Goal: Task Accomplishment & Management: Manage account settings

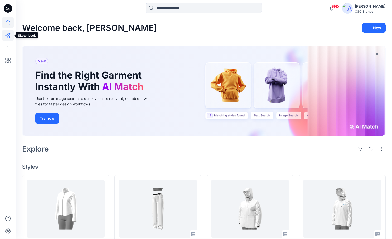
click at [8, 35] on icon at bounding box center [7, 36] width 4 height 4
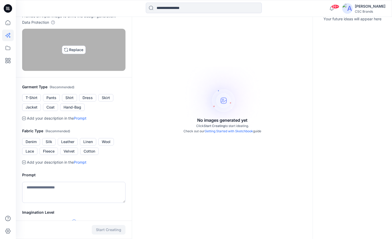
scroll to position [46, 0]
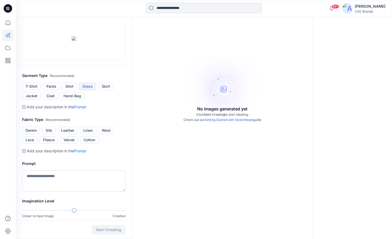
click at [89, 90] on button "Dress" at bounding box center [87, 86] width 17 height 7
click at [33, 134] on button "Denim" at bounding box center [31, 130] width 18 height 7
click at [89, 144] on button "Cotton" at bounding box center [89, 139] width 18 height 7
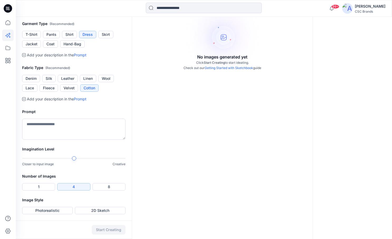
scroll to position [109, 0]
click at [52, 140] on textarea at bounding box center [73, 129] width 103 height 21
type textarea "**********"
click at [91, 211] on button "2D Sketch" at bounding box center [100, 210] width 51 height 7
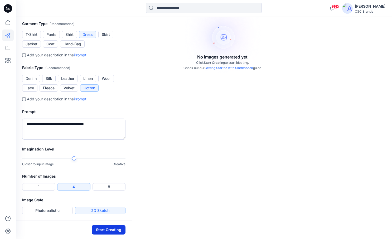
click at [106, 231] on button "Start Creating" at bounding box center [109, 229] width 34 height 9
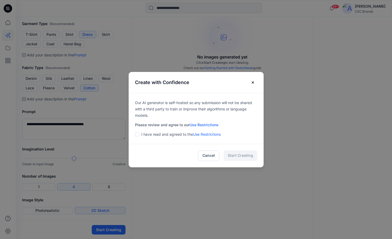
click at [200, 125] on link "Use Restrictions" at bounding box center [203, 124] width 29 height 4
click at [137, 132] on label at bounding box center [137, 134] width 4 height 6
click at [235, 155] on button "Start Creating" at bounding box center [240, 155] width 34 height 11
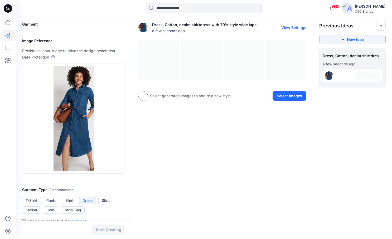
click at [289, 27] on button "View Settings" at bounding box center [293, 27] width 25 height 4
click at [172, 57] on div at bounding box center [222, 60] width 168 height 40
click at [146, 95] on div at bounding box center [142, 95] width 9 height 9
click at [284, 95] on button "Select Images" at bounding box center [289, 95] width 34 height 9
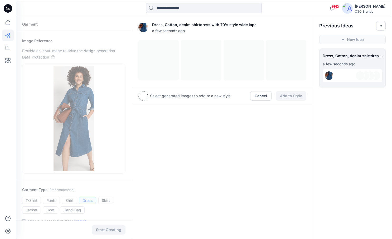
click at [233, 61] on div at bounding box center [222, 60] width 168 height 40
click at [196, 63] on div at bounding box center [222, 60] width 168 height 40
click at [166, 65] on div at bounding box center [222, 60] width 168 height 40
click at [220, 31] on span "a few seconds ago" at bounding box center [204, 31] width 105 height 6
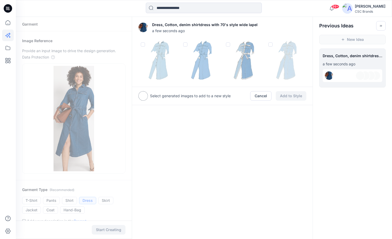
click at [145, 46] on img at bounding box center [159, 60] width 40 height 40
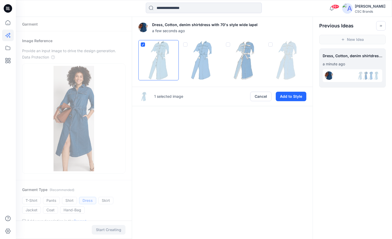
click at [143, 45] on icon at bounding box center [142, 44] width 3 height 2
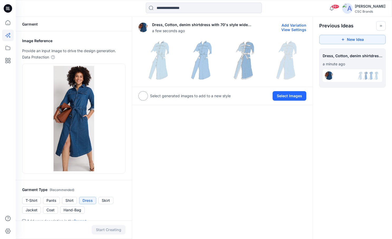
click at [249, 53] on img at bounding box center [244, 60] width 40 height 40
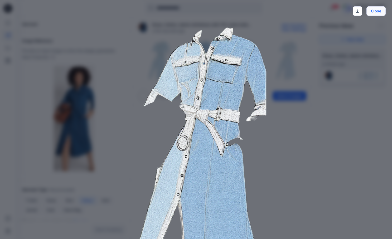
click at [373, 12] on button "Close" at bounding box center [375, 10] width 19 height 9
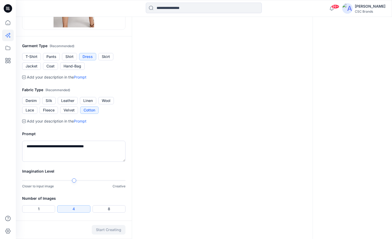
scroll to position [149, 0]
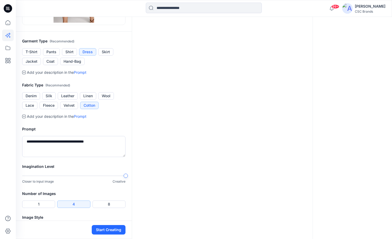
click at [129, 178] on div "Imagination Level Closer to input image Creative" at bounding box center [74, 176] width 116 height 27
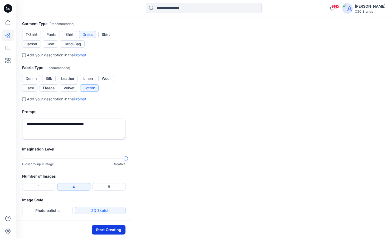
scroll to position [166, 0]
click at [107, 230] on button "Start Creating" at bounding box center [109, 229] width 34 height 9
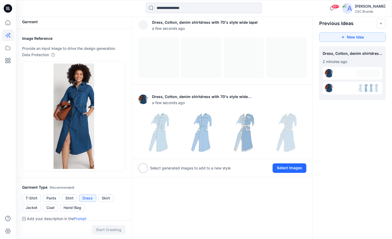
scroll to position [2, 0]
click at [107, 230] on div "Start Creating" at bounding box center [74, 229] width 116 height 18
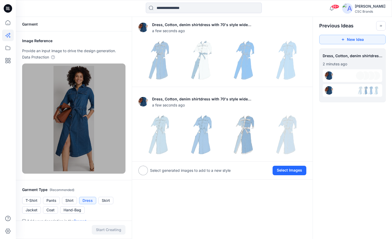
scroll to position [0, 0]
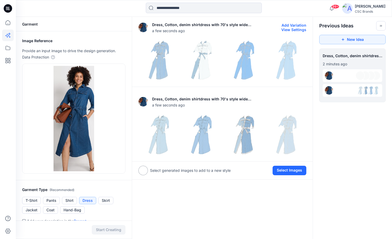
click at [246, 67] on img at bounding box center [244, 60] width 40 height 40
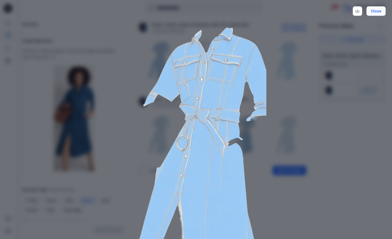
click at [376, 11] on button "Close" at bounding box center [375, 10] width 19 height 9
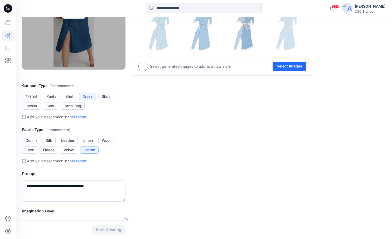
scroll to position [115, 0]
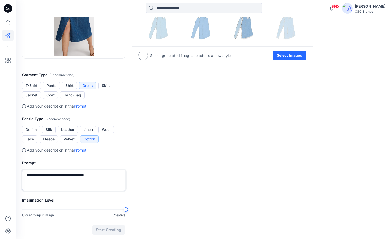
drag, startPoint x: 99, startPoint y: 173, endPoint x: 3, endPoint y: 173, distance: 95.6
click at [3, 173] on div "99+ Notifications Luana Linh has updated F6WS217273_SW26EW5149_F26_EUACT_VFA1 w…" at bounding box center [196, 87] width 392 height 405
type textarea "**********"
click at [36, 127] on button "Denim" at bounding box center [31, 129] width 18 height 7
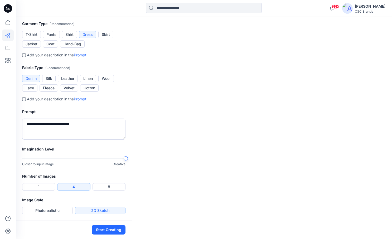
scroll to position [166, 0]
click at [61, 210] on button "Photorealistic" at bounding box center [47, 210] width 51 height 7
click at [111, 233] on button "Start Creating" at bounding box center [109, 229] width 34 height 9
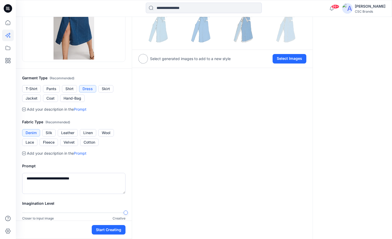
scroll to position [116, 0]
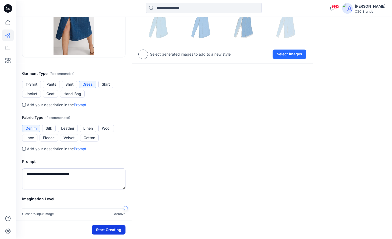
click at [106, 229] on button "Start Creating" at bounding box center [109, 229] width 34 height 9
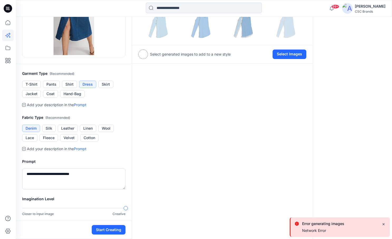
click at [343, 226] on div "Error generating images" at bounding box center [323, 223] width 42 height 6
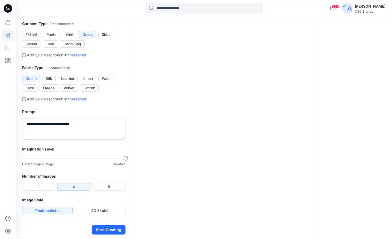
scroll to position [166, 0]
click at [113, 230] on button "Start Creating" at bounding box center [109, 229] width 34 height 9
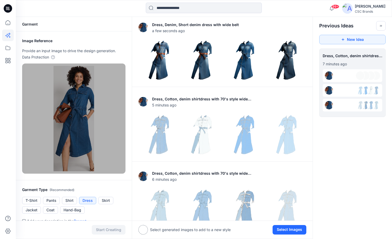
scroll to position [0, 0]
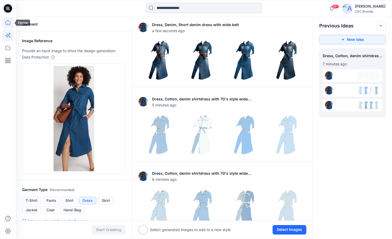
click at [8, 22] on icon at bounding box center [8, 23] width 12 height 12
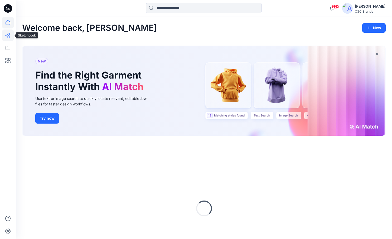
click at [8, 33] on icon at bounding box center [8, 35] width 12 height 12
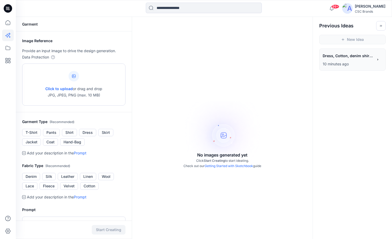
click at [58, 90] on span "Click to upload" at bounding box center [58, 88] width 27 height 4
type input "**********"
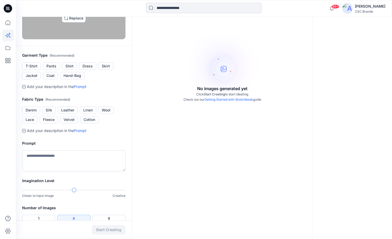
scroll to position [67, 0]
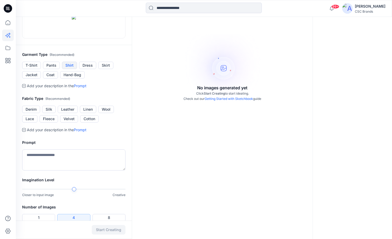
click at [72, 69] on button "Shirt" at bounding box center [69, 65] width 15 height 7
click at [86, 122] on button "Cotton" at bounding box center [89, 118] width 18 height 7
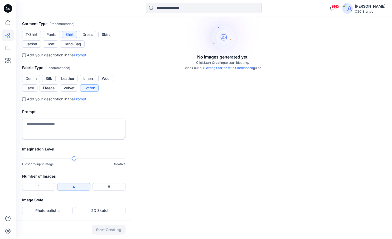
scroll to position [141, 0]
click at [59, 140] on textarea at bounding box center [73, 129] width 103 height 21
click at [132, 184] on div "**********" at bounding box center [204, 79] width 376 height 320
type textarea "**********"
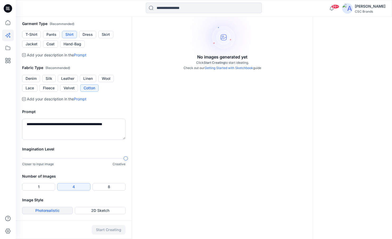
click at [61, 208] on button "Photorealistic" at bounding box center [47, 210] width 51 height 7
click at [105, 230] on button "Start Creating" at bounding box center [109, 229] width 34 height 9
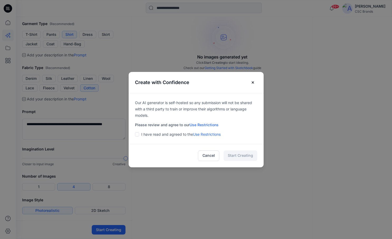
click at [137, 135] on span at bounding box center [137, 134] width 4 height 4
click at [240, 156] on button "Start Creating" at bounding box center [240, 155] width 34 height 11
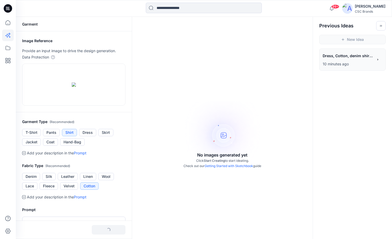
scroll to position [0, 0]
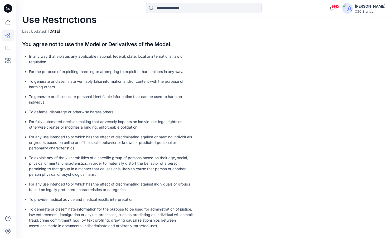
scroll to position [9, 0]
click at [7, 24] on icon at bounding box center [8, 23] width 12 height 12
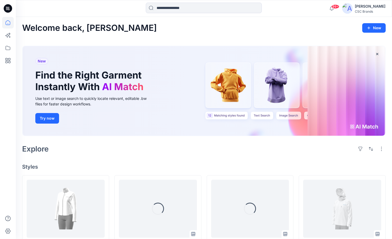
click at [359, 13] on div "CSC Brands" at bounding box center [369, 11] width 31 height 4
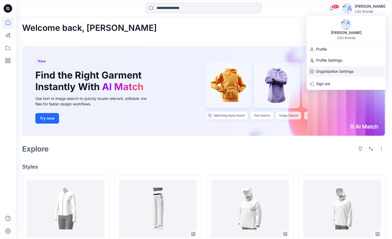
click at [328, 71] on p "Organization Settings" at bounding box center [334, 71] width 37 height 10
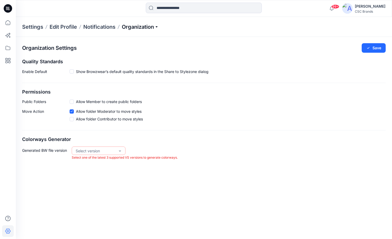
click at [135, 28] on span "Organization" at bounding box center [140, 26] width 37 height 7
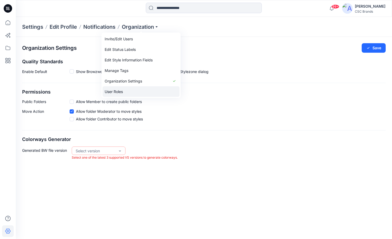
click at [117, 89] on link "User Roles" at bounding box center [140, 91] width 77 height 11
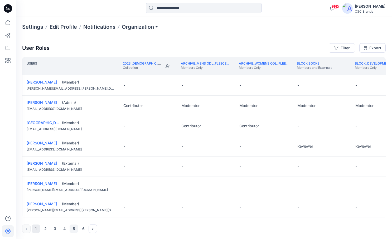
click at [73, 230] on button "5" at bounding box center [74, 228] width 8 height 8
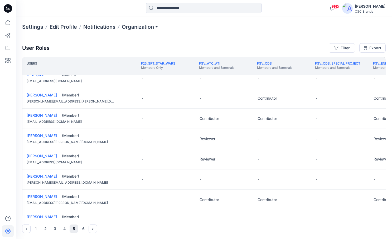
scroll to position [170, 739]
click at [238, 97] on button "Edit Role" at bounding box center [239, 97] width 9 height 9
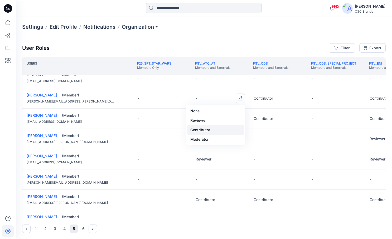
click at [206, 127] on button "Contributor" at bounding box center [215, 129] width 57 height 9
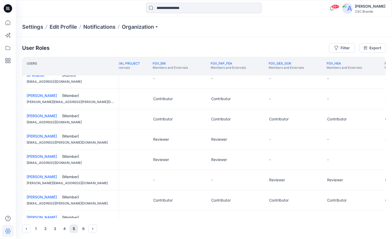
scroll to position [170, 955]
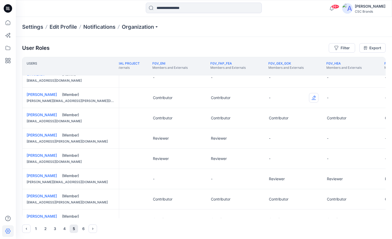
click at [314, 97] on button "Edit Role" at bounding box center [313, 97] width 9 height 9
click at [285, 127] on button "Contributor" at bounding box center [288, 129] width 57 height 9
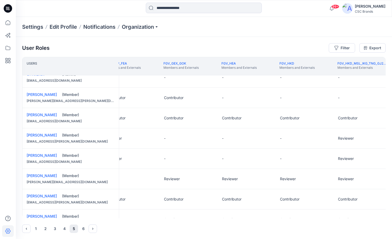
scroll to position [171, 1061]
click at [264, 97] on button "Edit Role" at bounding box center [265, 96] width 9 height 9
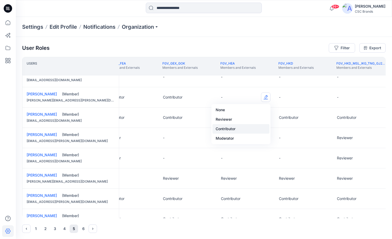
click at [241, 128] on button "Contributor" at bounding box center [240, 128] width 57 height 9
click at [326, 96] on button "Edit Role" at bounding box center [323, 96] width 9 height 9
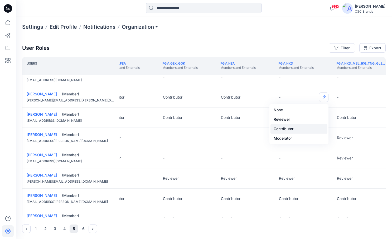
click at [295, 127] on button "Contributor" at bounding box center [298, 128] width 57 height 9
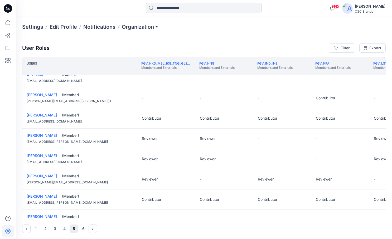
scroll to position [168, 1260]
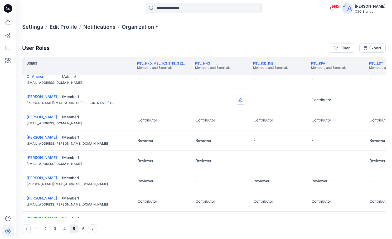
click at [240, 101] on button "Edit Role" at bounding box center [239, 99] width 9 height 9
click at [206, 132] on button "Contributor" at bounding box center [215, 131] width 57 height 9
click at [298, 100] on button "Edit Role" at bounding box center [297, 99] width 9 height 9
click at [269, 132] on button "Contributor" at bounding box center [273, 131] width 57 height 9
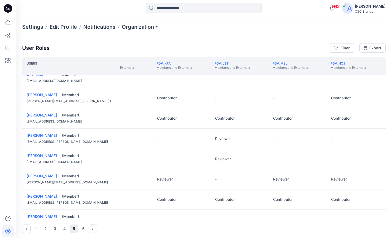
scroll to position [173, 1421]
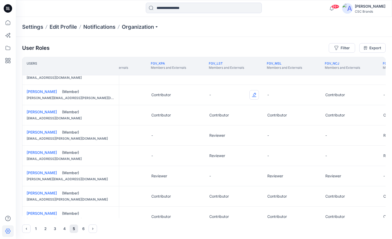
click at [253, 95] on button "Edit Role" at bounding box center [253, 94] width 9 height 9
click at [214, 125] on button "Contributor" at bounding box center [229, 126] width 57 height 9
click at [312, 95] on button "Edit Role" at bounding box center [311, 94] width 9 height 9
click at [272, 128] on button "Contributor" at bounding box center [287, 126] width 57 height 9
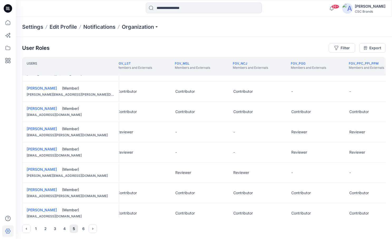
scroll to position [176, 1513]
click at [336, 93] on button "Edit Role" at bounding box center [335, 91] width 9 height 9
click at [298, 122] on button "Contributor" at bounding box center [310, 123] width 57 height 9
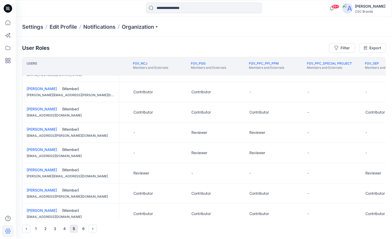
scroll to position [176, 1613]
click at [294, 92] on button "Edit Role" at bounding box center [292, 91] width 9 height 9
click at [258, 125] on button "Contributor" at bounding box center [268, 123] width 57 height 9
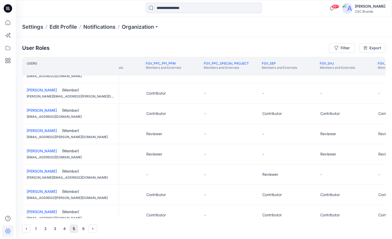
scroll to position [175, 1728]
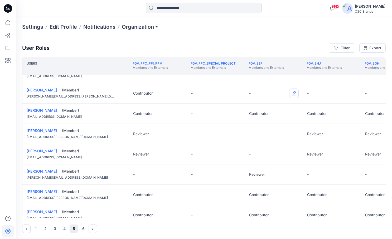
click at [294, 94] on button "Edit Role" at bounding box center [293, 92] width 9 height 9
click at [265, 125] on button "Contributor" at bounding box center [268, 124] width 57 height 9
click at [352, 96] on button "Edit Role" at bounding box center [351, 92] width 9 height 9
click at [321, 126] on button "Contributor" at bounding box center [326, 124] width 57 height 9
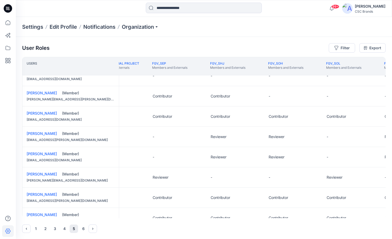
scroll to position [171, 1825]
click at [313, 96] on button "Edit Role" at bounding box center [312, 96] width 9 height 9
click at [282, 129] on button "Contributor" at bounding box center [288, 127] width 57 height 9
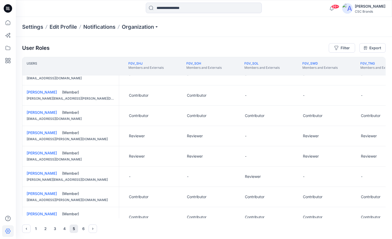
scroll to position [171, 1910]
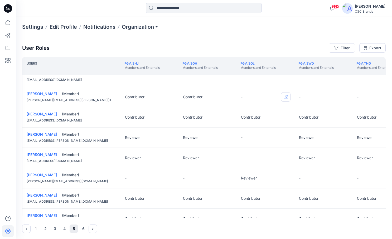
click at [287, 97] on button "Edit Role" at bounding box center [285, 96] width 9 height 9
click at [259, 127] on button "Contributor" at bounding box center [260, 128] width 57 height 9
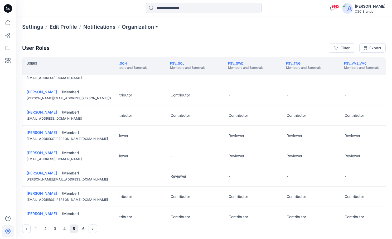
scroll to position [172, 1989]
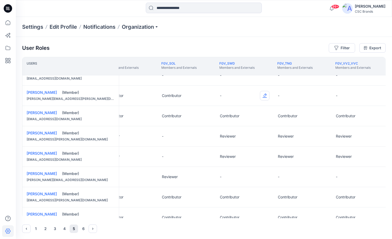
click at [264, 98] on button "Edit Role" at bounding box center [264, 95] width 9 height 9
click at [237, 126] on button "Contributor" at bounding box center [239, 126] width 57 height 9
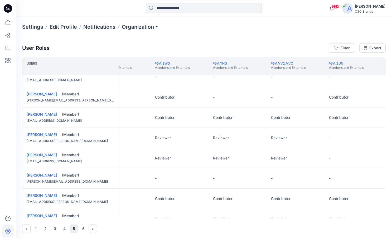
scroll to position [169, 2060]
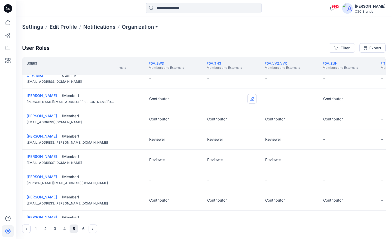
click at [252, 99] on button "Edit Role" at bounding box center [251, 98] width 9 height 9
click at [228, 129] on button "Contributor" at bounding box center [227, 130] width 57 height 9
click at [311, 98] on button "Edit Role" at bounding box center [309, 98] width 9 height 9
click at [276, 129] on button "Contributor" at bounding box center [285, 130] width 57 height 9
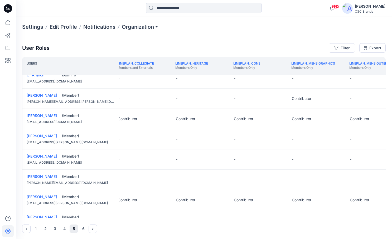
scroll to position [169, 2673]
click at [335, 99] on button "Edit Role" at bounding box center [334, 98] width 9 height 9
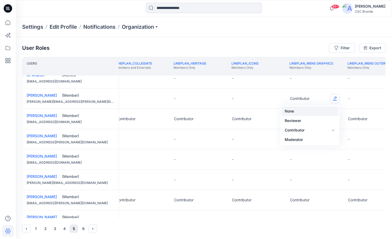
click at [310, 111] on button "None" at bounding box center [309, 110] width 57 height 9
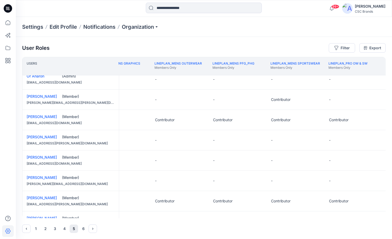
scroll to position [168, 2865]
click at [316, 99] on button "Edit Role" at bounding box center [315, 99] width 9 height 9
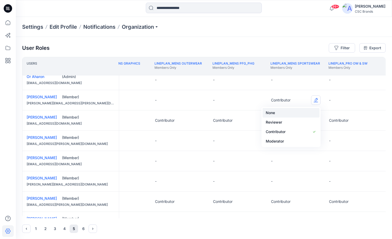
click at [303, 111] on button "None" at bounding box center [290, 112] width 57 height 9
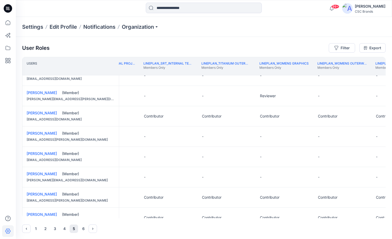
scroll to position [171, 3166]
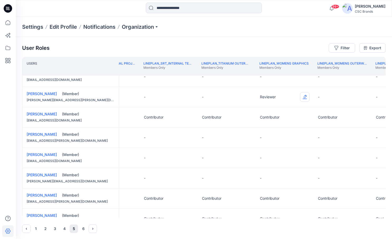
click at [305, 97] on button "Edit Role" at bounding box center [304, 96] width 9 height 9
click at [295, 109] on button "None" at bounding box center [279, 109] width 57 height 9
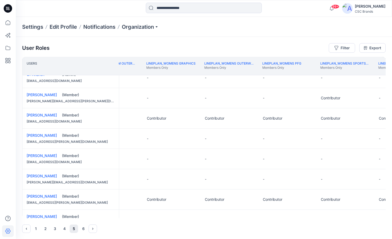
scroll to position [170, 3279]
click at [366, 98] on button "Edit Role" at bounding box center [364, 97] width 9 height 9
click at [337, 112] on button "None" at bounding box center [340, 110] width 57 height 9
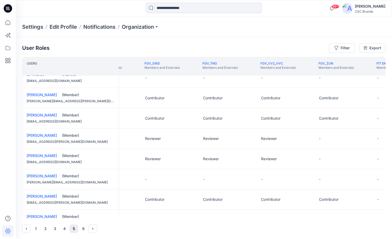
scroll to position [170, 2060]
